Goal: Check status: Check status

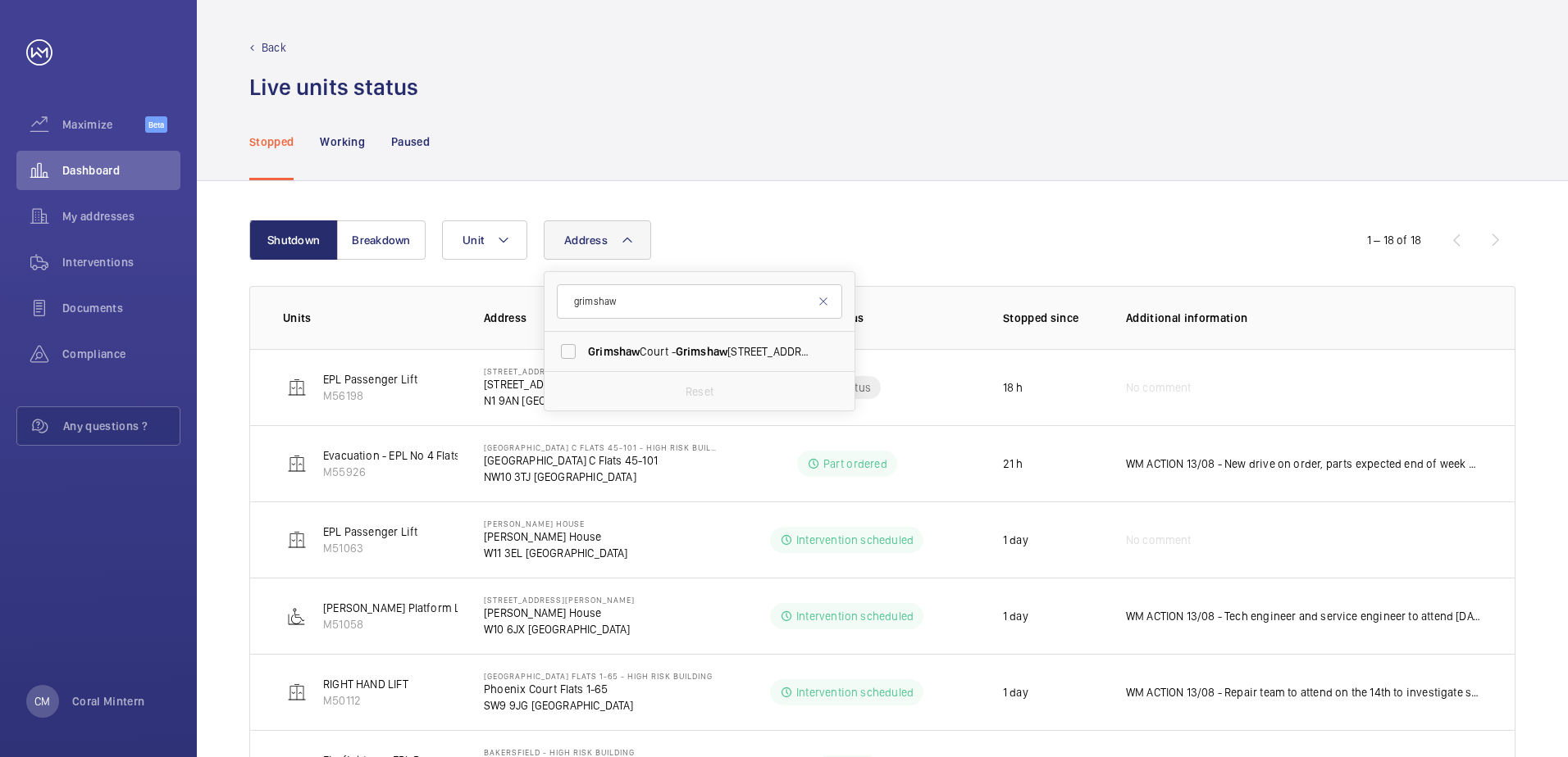
click at [572, 298] on input "grimshaw" at bounding box center [700, 302] width 286 height 34
type input "e1 1ae"
click at [646, 340] on label "[STREET_ADDRESS][PERSON_NAME][PERSON_NAME]" at bounding box center [687, 351] width 286 height 39
click at [585, 340] on input "[STREET_ADDRESS][PERSON_NAME][PERSON_NAME]" at bounding box center [568, 351] width 33 height 33
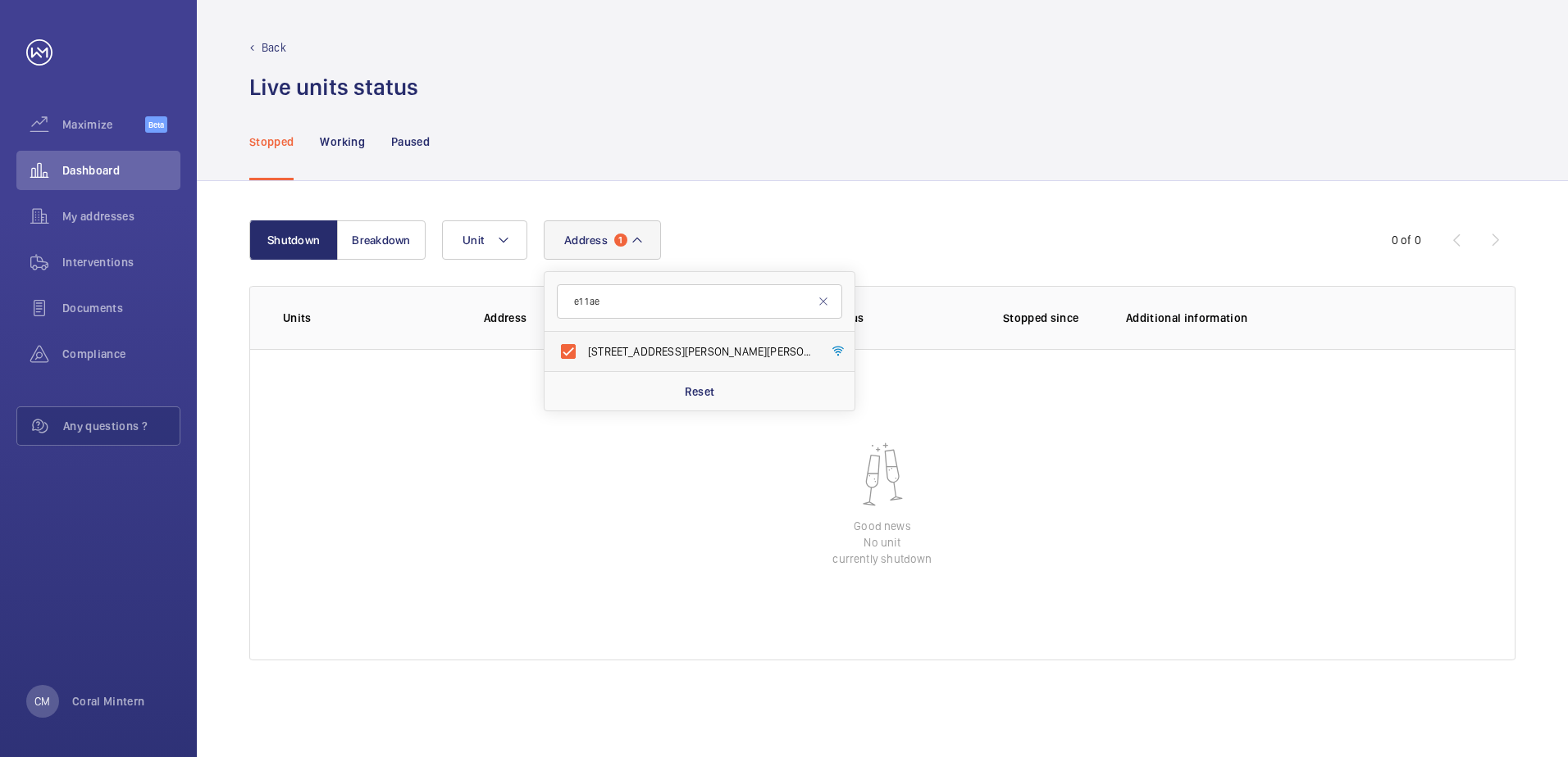
click at [665, 361] on label "[STREET_ADDRESS][PERSON_NAME][PERSON_NAME]" at bounding box center [687, 351] width 286 height 39
click at [585, 361] on input "[STREET_ADDRESS][PERSON_NAME][PERSON_NAME]" at bounding box center [568, 351] width 33 height 33
checkbox input "false"
